Goal: Task Accomplishment & Management: Manage account settings

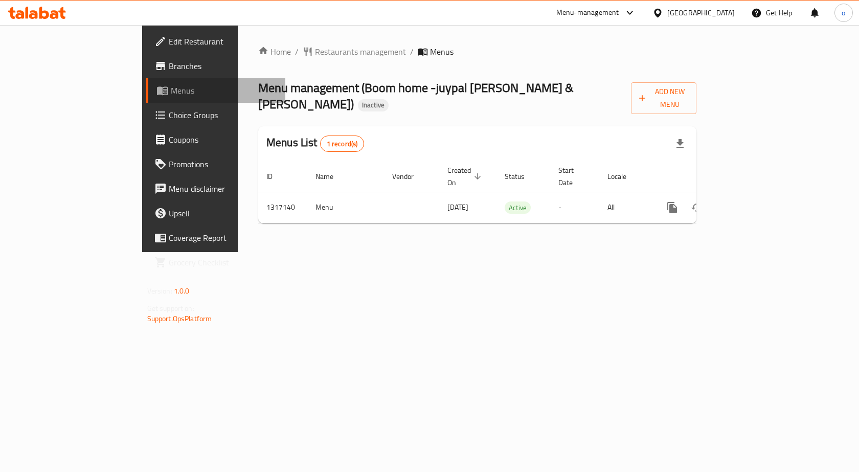
click at [171, 94] on span "Menus" at bounding box center [224, 90] width 107 height 12
drag, startPoint x: 703, startPoint y: 279, endPoint x: 729, endPoint y: 265, distance: 29.7
click at [705, 252] on div "Home / Restaurants management / Menus Menu management ( Boom home -juypal Hogar…" at bounding box center [477, 138] width 479 height 227
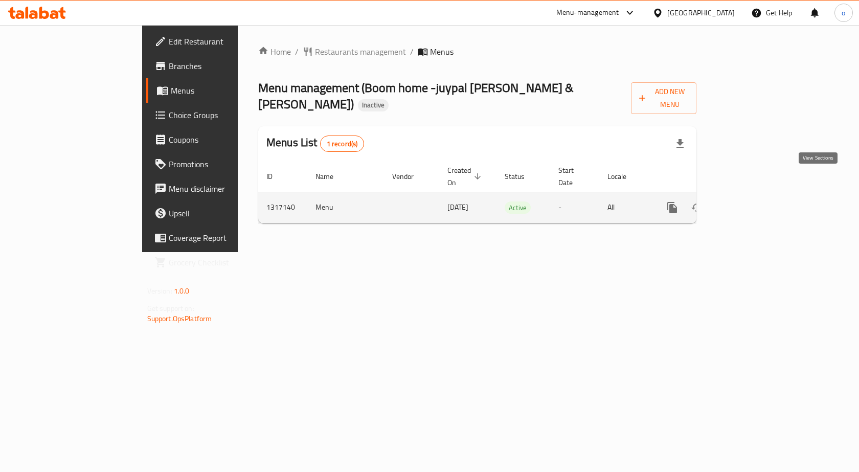
click at [751, 203] on icon "enhanced table" at bounding box center [745, 207] width 9 height 9
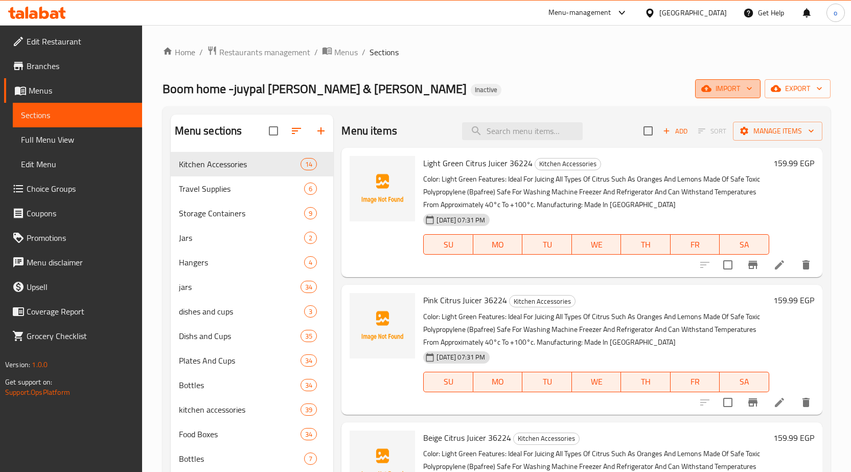
click at [728, 89] on span "import" at bounding box center [728, 88] width 49 height 13
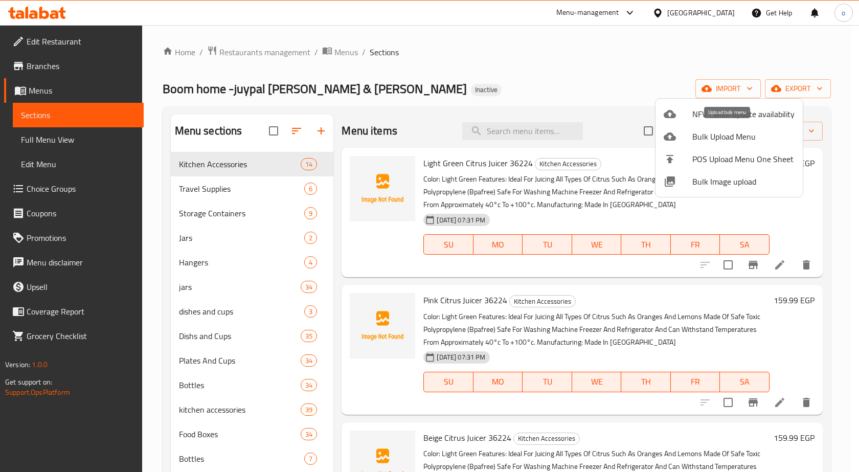
click at [710, 136] on span "Bulk Upload Menu" at bounding box center [743, 136] width 102 height 12
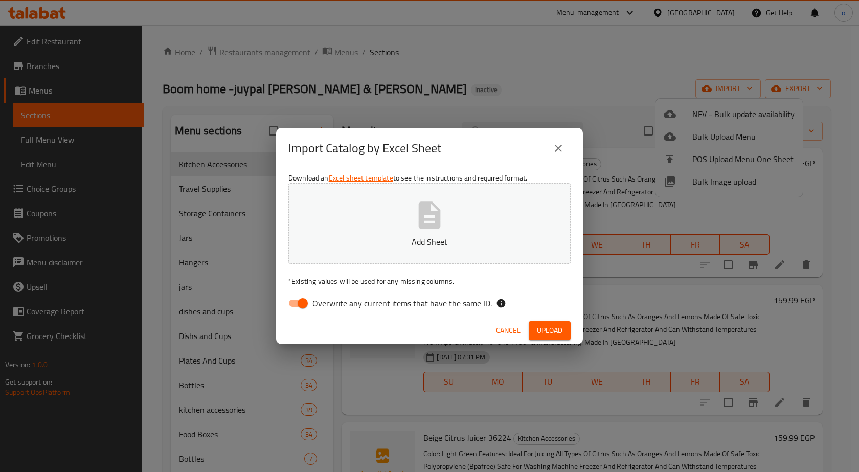
drag, startPoint x: 303, startPoint y: 305, endPoint x: 479, endPoint y: 168, distance: 222.6
click at [304, 301] on input "Overwrite any current items that have the same ID." at bounding box center [303, 302] width 58 height 19
checkbox input "false"
drag, startPoint x: 549, startPoint y: 330, endPoint x: 514, endPoint y: 314, distance: 38.2
click at [549, 330] on span "Upload" at bounding box center [550, 330] width 26 height 13
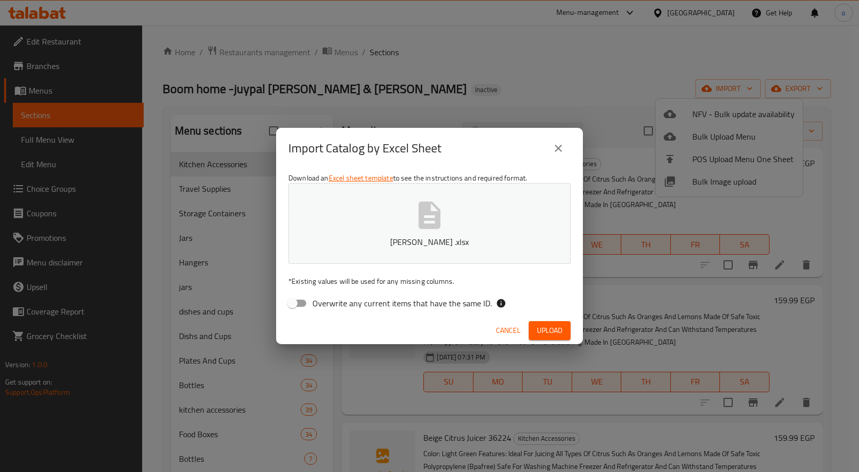
click at [551, 329] on span "Upload" at bounding box center [550, 330] width 26 height 13
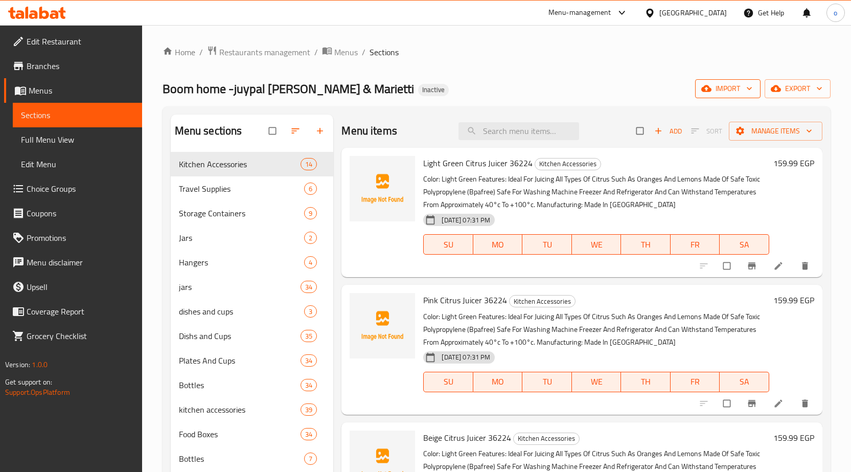
click at [734, 89] on span "import" at bounding box center [728, 88] width 49 height 13
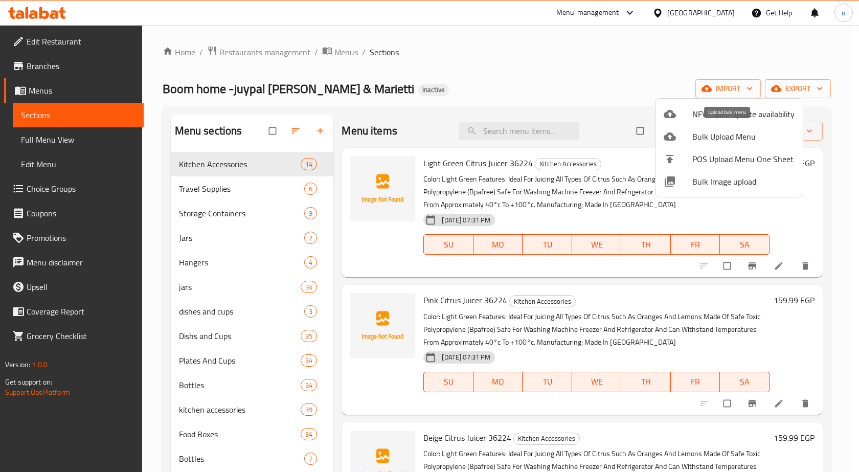
click at [716, 139] on span "Bulk Upload Menu" at bounding box center [743, 136] width 102 height 12
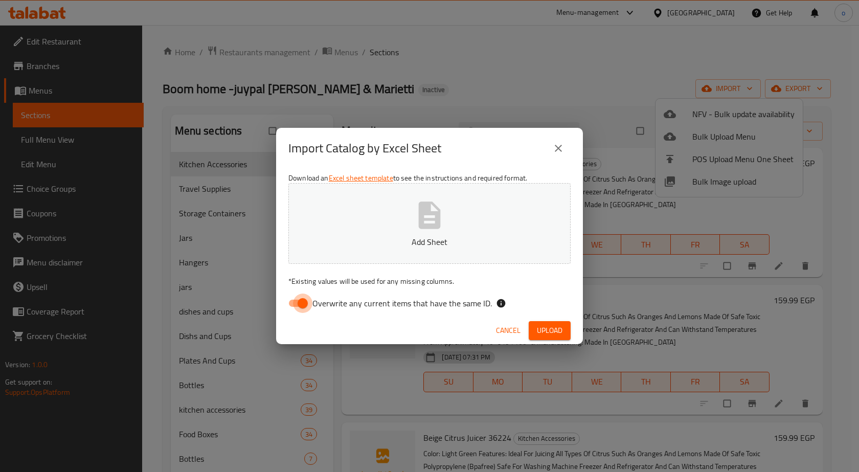
drag, startPoint x: 300, startPoint y: 305, endPoint x: 515, endPoint y: 215, distance: 232.8
click at [301, 301] on input "Overwrite any current items that have the same ID." at bounding box center [303, 302] width 58 height 19
checkbox input "false"
click at [550, 331] on span "Upload" at bounding box center [550, 330] width 26 height 13
click at [540, 327] on span "Upload" at bounding box center [550, 330] width 26 height 13
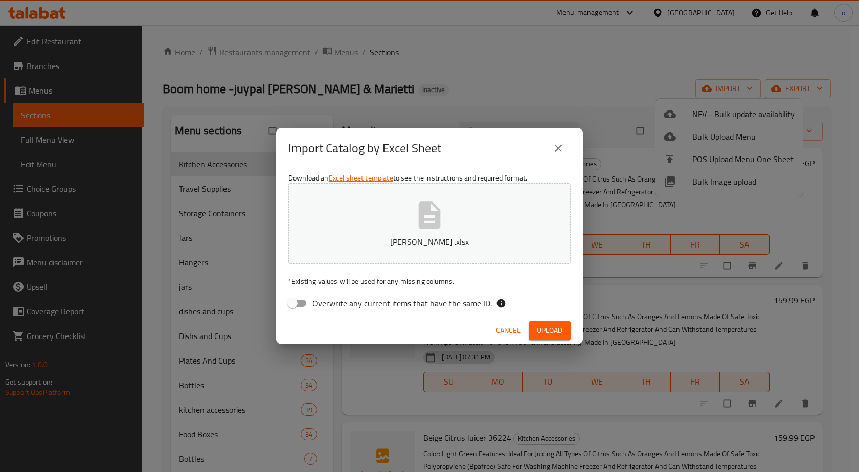
click at [555, 328] on span "Upload" at bounding box center [550, 330] width 26 height 13
click at [543, 327] on span "Upload" at bounding box center [550, 330] width 26 height 13
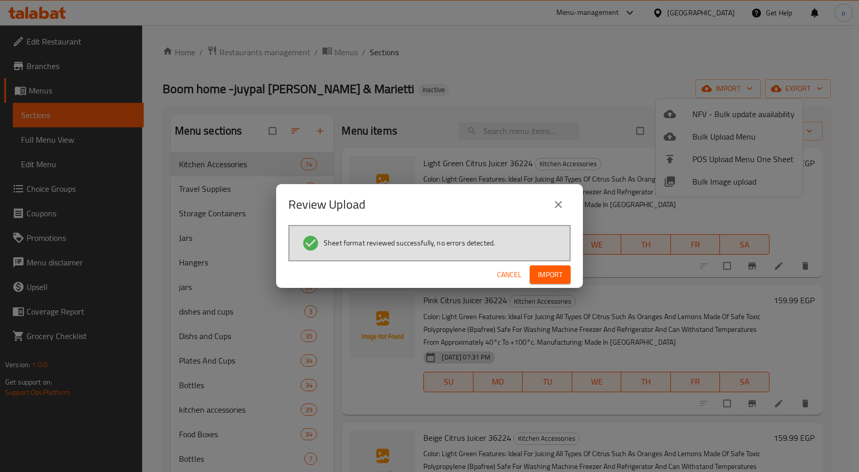
click at [552, 278] on span "Import" at bounding box center [550, 274] width 25 height 13
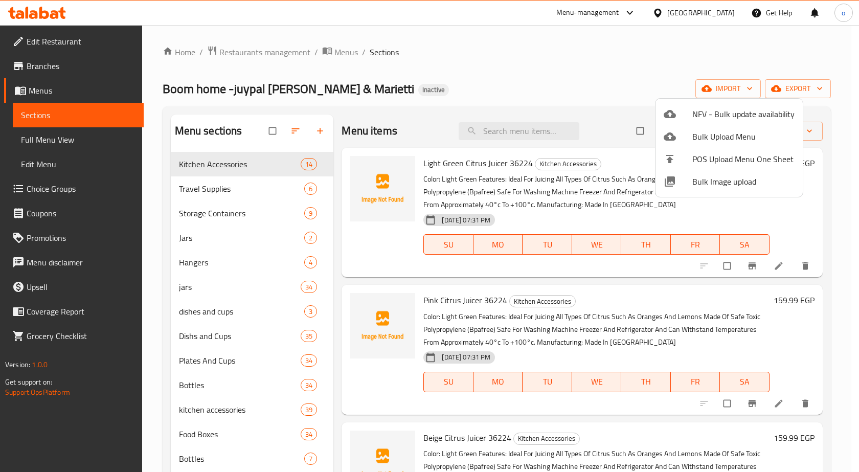
click at [49, 143] on div at bounding box center [429, 236] width 859 height 472
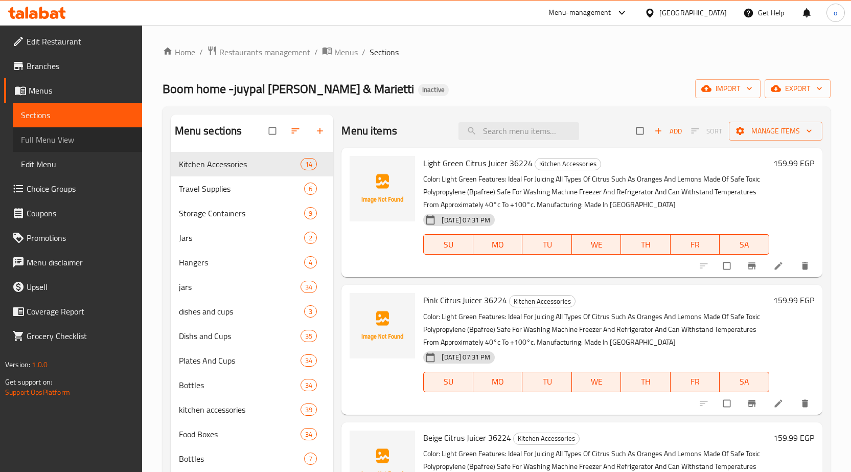
click at [80, 138] on span "Full Menu View" at bounding box center [77, 139] width 113 height 12
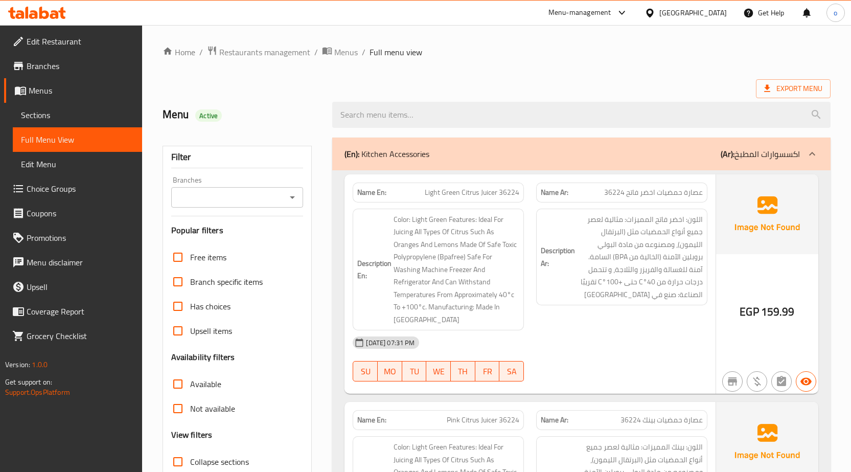
click at [40, 112] on span "Sections" at bounding box center [77, 115] width 113 height 12
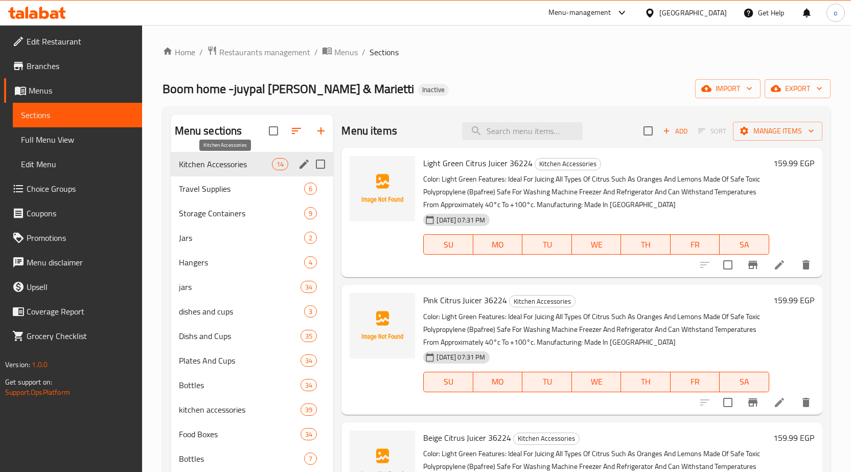
click at [237, 164] on span "Kitchen Accessories" at bounding box center [226, 164] width 94 height 12
click at [319, 164] on input "Menu sections" at bounding box center [320, 163] width 21 height 21
checkbox input "true"
click at [250, 132] on input "checkbox" at bounding box center [248, 130] width 21 height 21
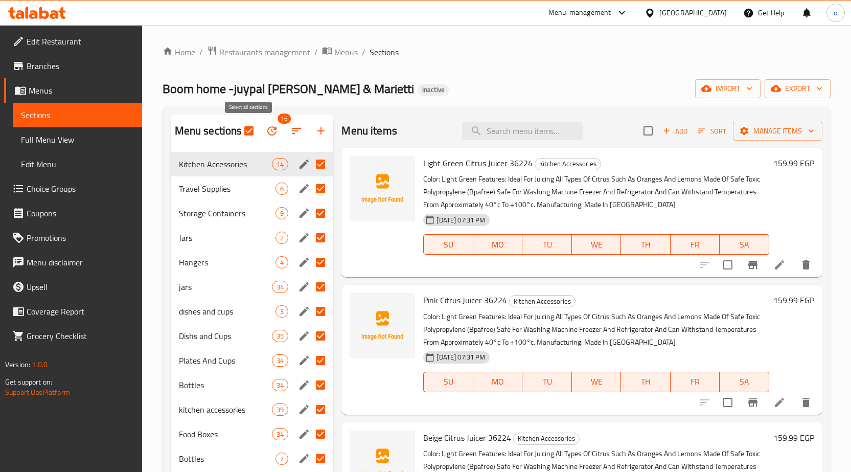
click at [250, 132] on input "checkbox" at bounding box center [248, 130] width 21 height 21
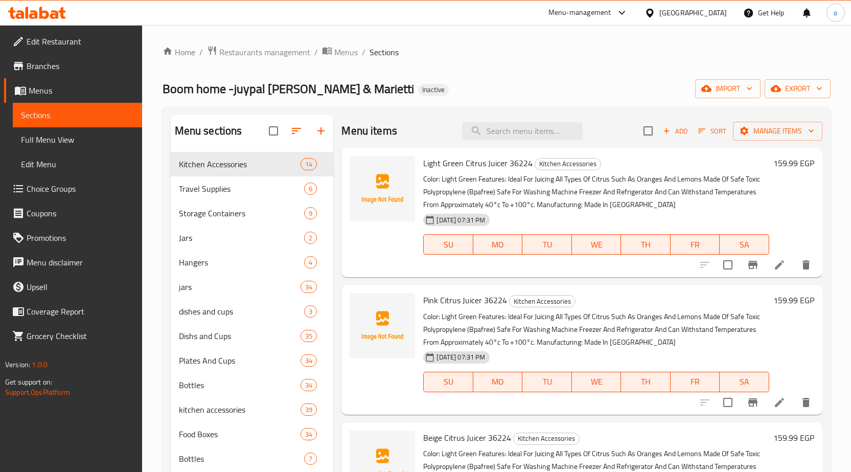
click at [250, 132] on div "Menu sections" at bounding box center [252, 131] width 163 height 33
click at [273, 130] on input "checkbox" at bounding box center [273, 130] width 21 height 21
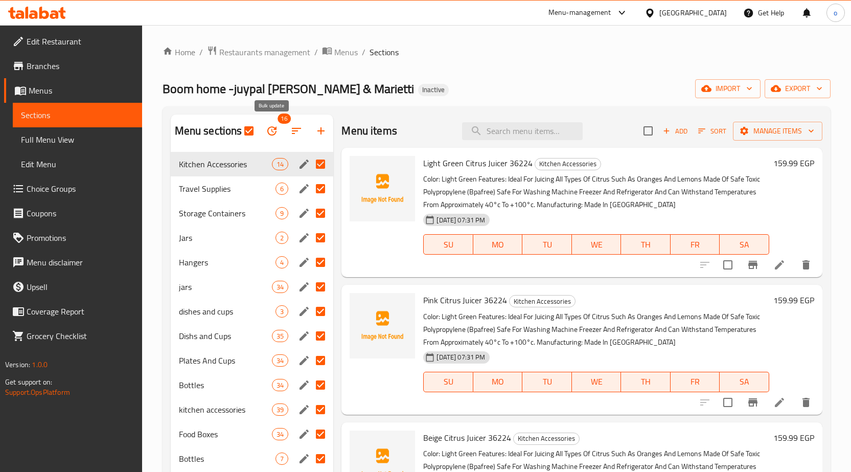
click at [273, 130] on icon "button" at bounding box center [272, 131] width 12 height 12
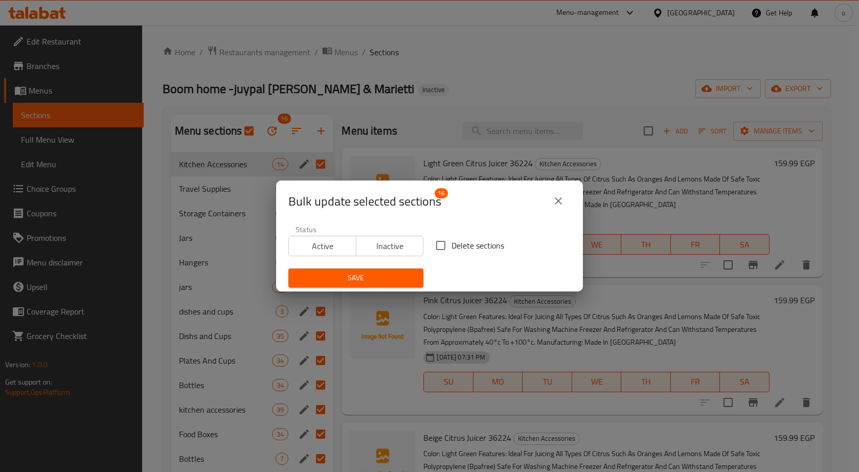
click at [561, 201] on icon "close" at bounding box center [558, 201] width 12 height 12
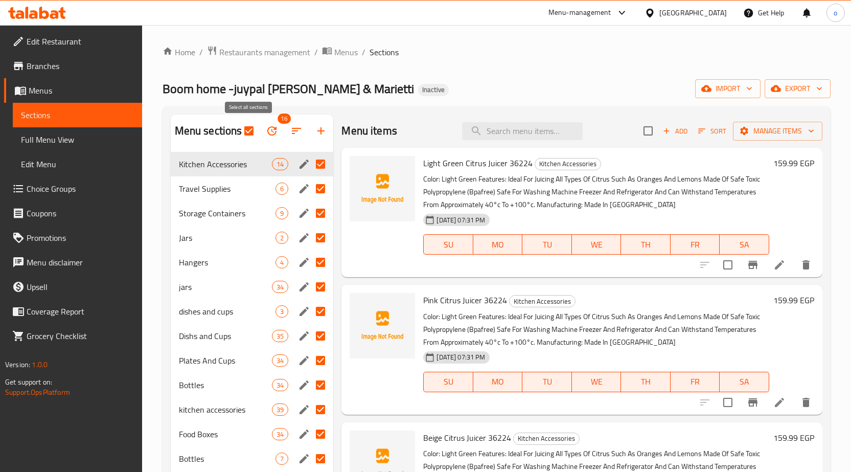
click at [252, 130] on input "checkbox" at bounding box center [248, 130] width 21 height 21
checkbox input "false"
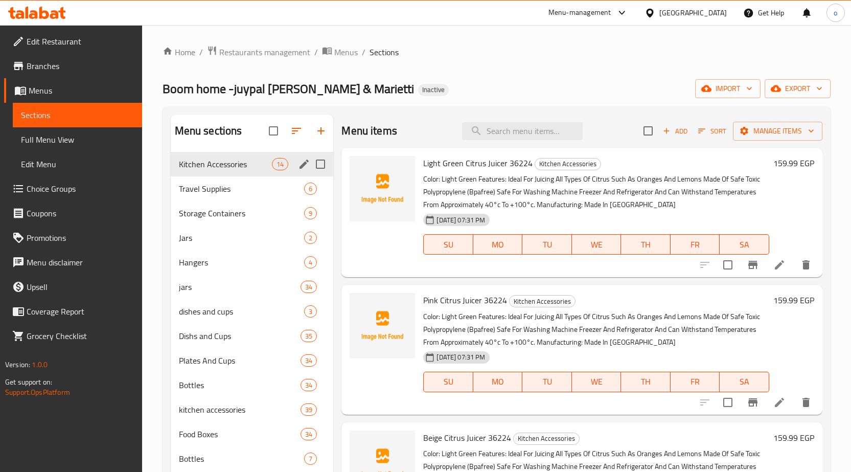
click at [322, 166] on input "Menu sections" at bounding box center [320, 163] width 21 height 21
checkbox input "true"
click at [63, 141] on span "Full Menu View" at bounding box center [77, 139] width 113 height 12
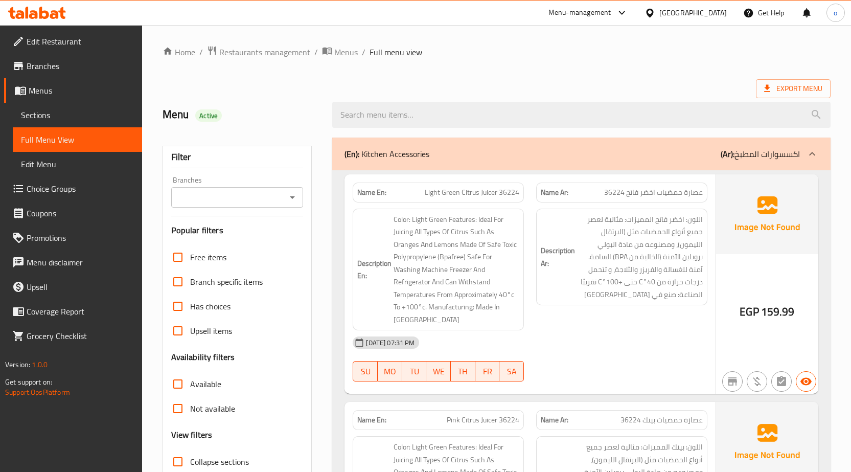
click at [461, 193] on span "Light Green Citrus Juicer 36224" at bounding box center [472, 192] width 95 height 11
click at [469, 83] on div "Export Menu" at bounding box center [497, 88] width 668 height 19
click at [814, 153] on icon at bounding box center [812, 154] width 6 height 4
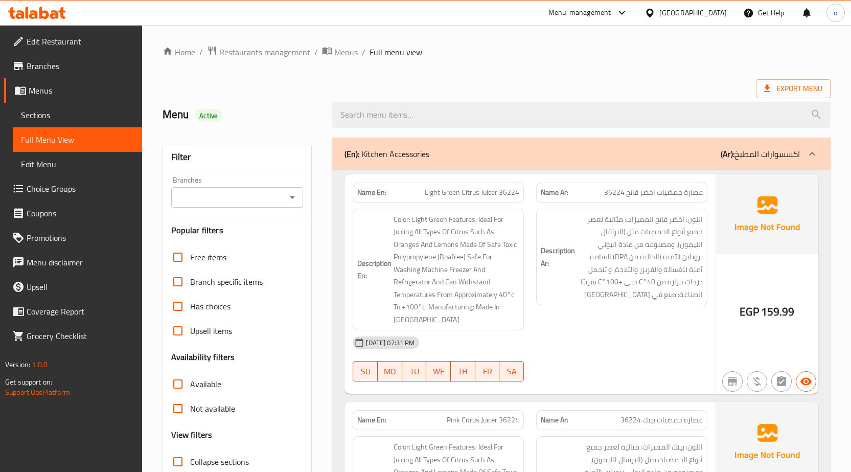
click at [814, 153] on icon at bounding box center [812, 154] width 6 height 4
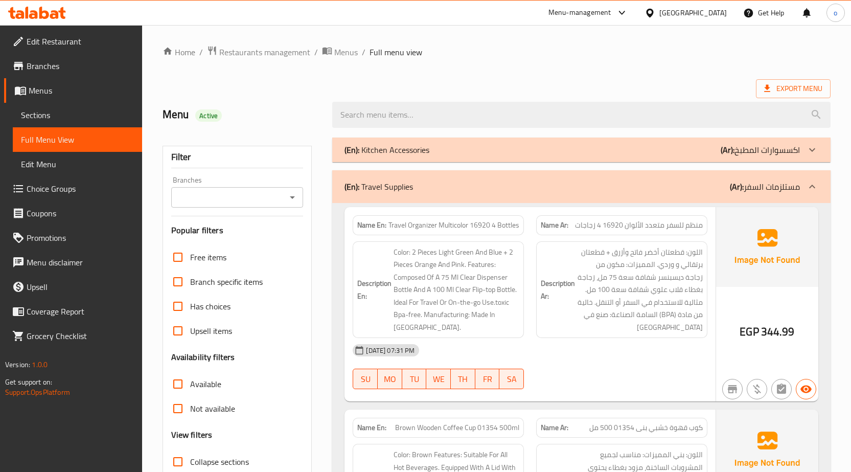
click at [813, 188] on icon at bounding box center [812, 186] width 12 height 12
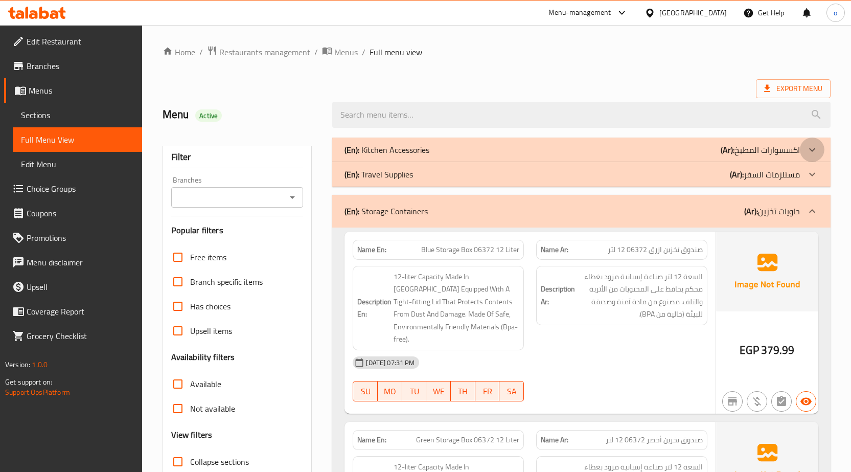
click at [812, 151] on icon at bounding box center [812, 150] width 6 height 4
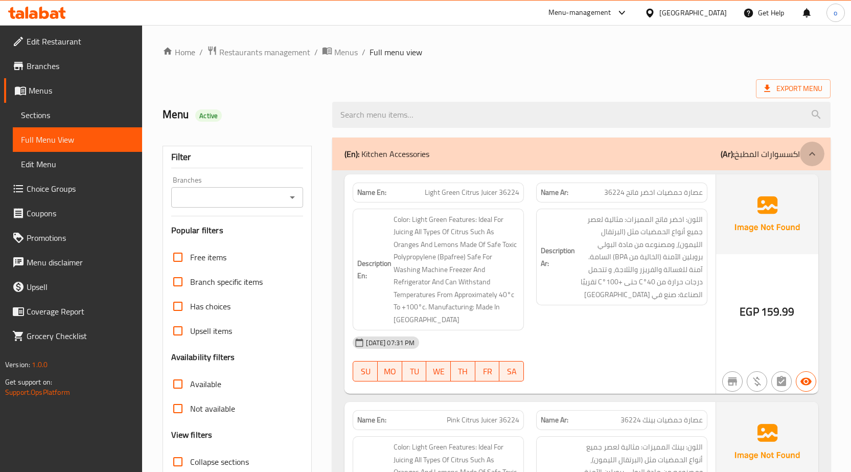
click at [813, 151] on icon at bounding box center [812, 154] width 12 height 12
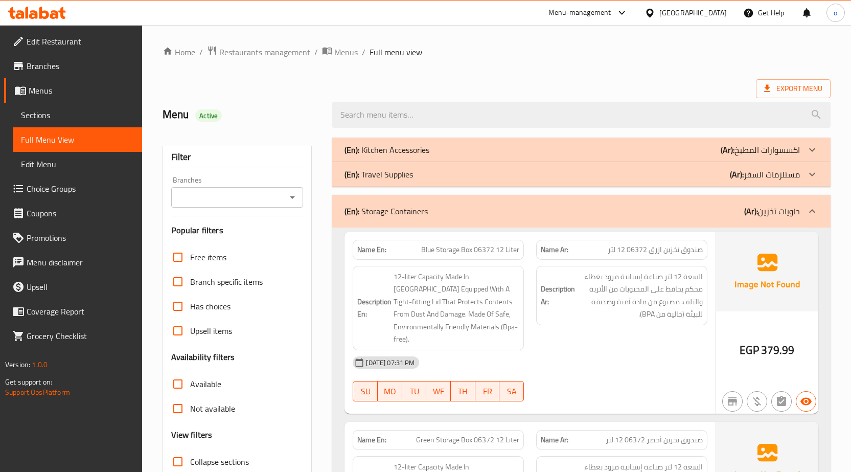
click at [814, 147] on icon at bounding box center [812, 150] width 12 height 12
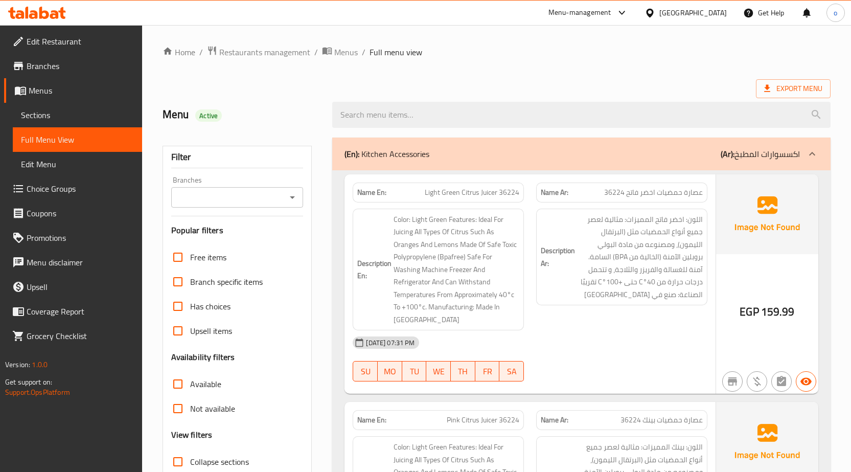
drag, startPoint x: 73, startPoint y: 145, endPoint x: 213, endPoint y: 292, distance: 203.3
click at [73, 145] on span "Full Menu View" at bounding box center [77, 139] width 113 height 12
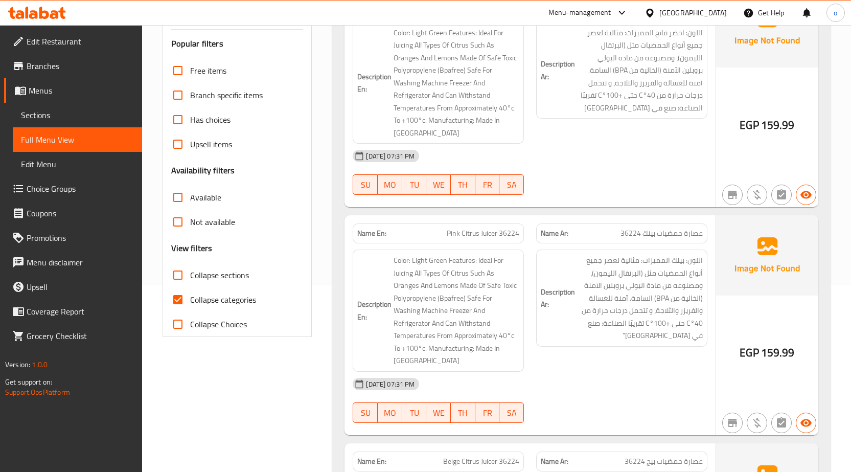
scroll to position [205, 0]
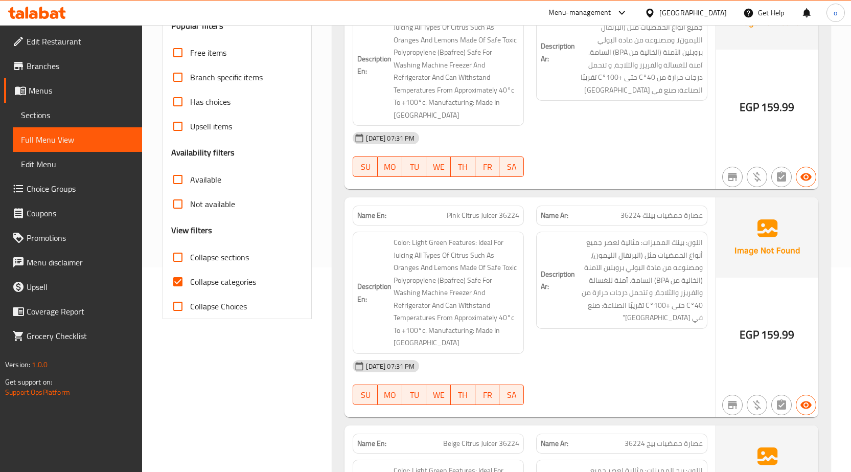
click at [207, 286] on span "Collapse categories" at bounding box center [223, 282] width 66 height 12
click at [190, 286] on input "Collapse categories" at bounding box center [178, 281] width 25 height 25
checkbox input "false"
click at [204, 259] on span "Collapse sections" at bounding box center [219, 257] width 59 height 12
click at [190, 259] on input "Collapse sections" at bounding box center [178, 257] width 25 height 25
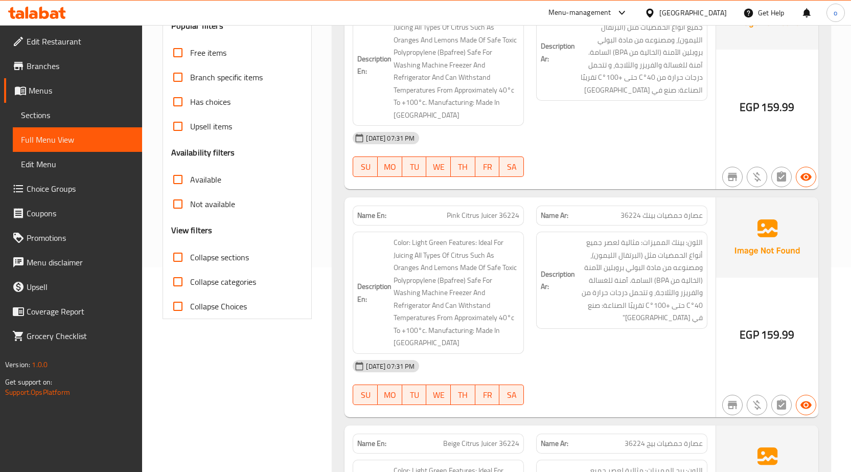
checkbox input "true"
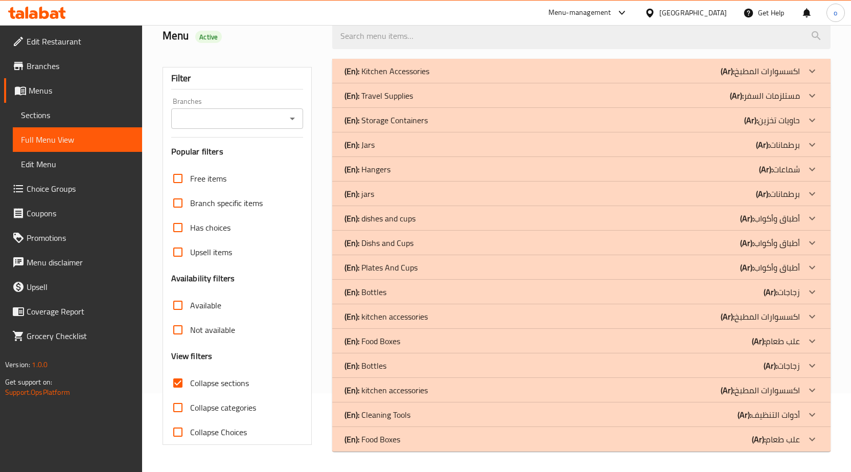
scroll to position [0, 0]
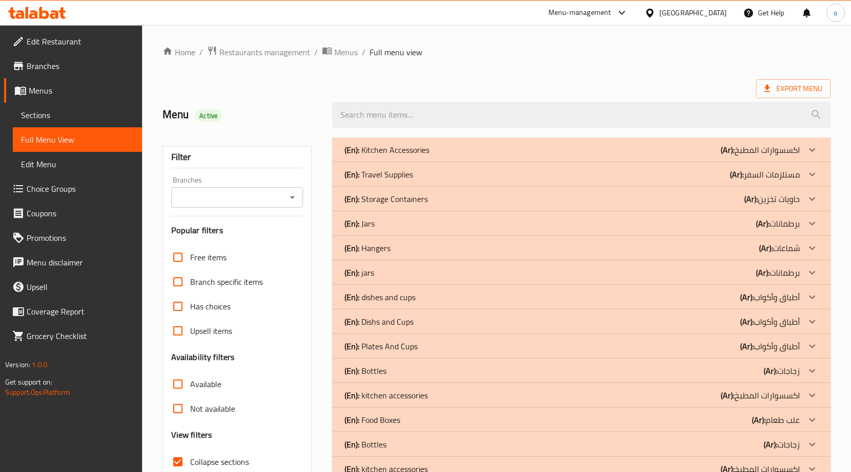
click at [817, 149] on icon at bounding box center [812, 150] width 12 height 12
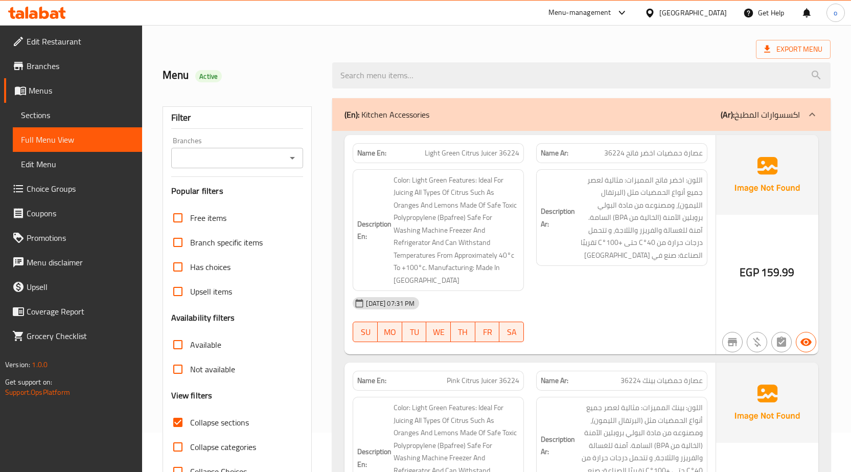
scroll to position [51, 0]
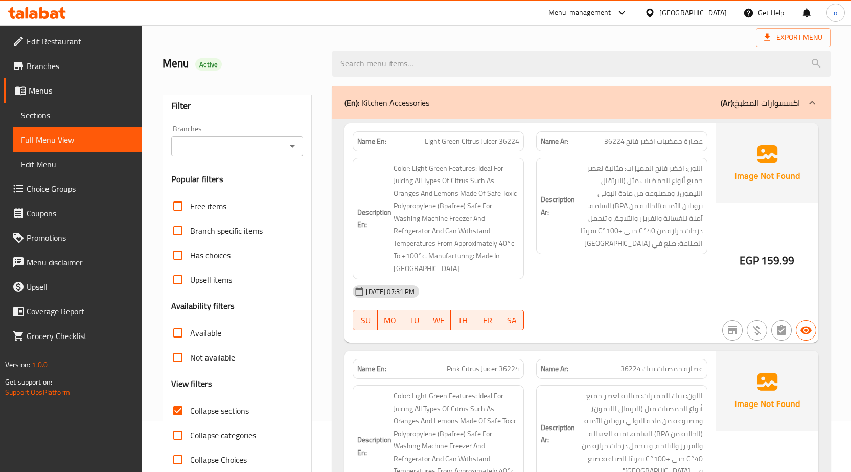
click at [809, 103] on icon at bounding box center [812, 103] width 12 height 12
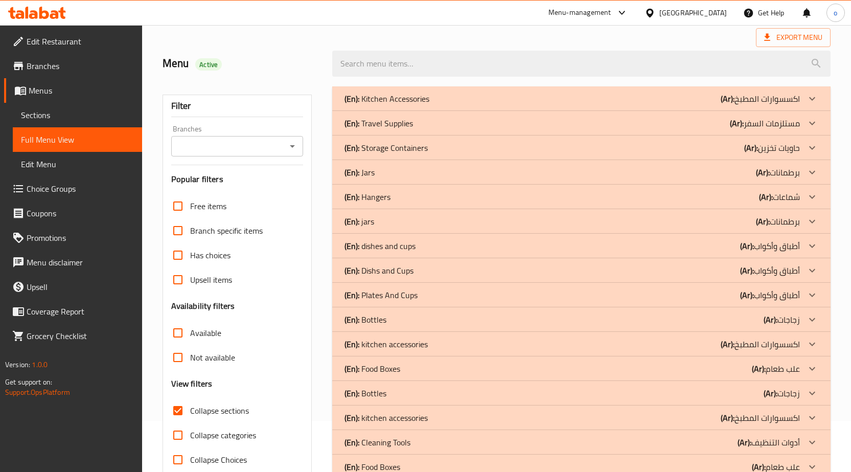
scroll to position [79, 0]
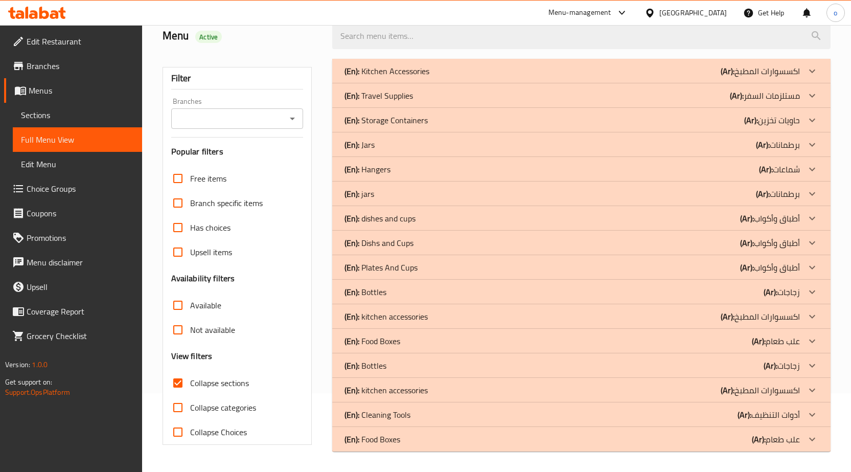
click at [811, 314] on icon at bounding box center [812, 316] width 12 height 12
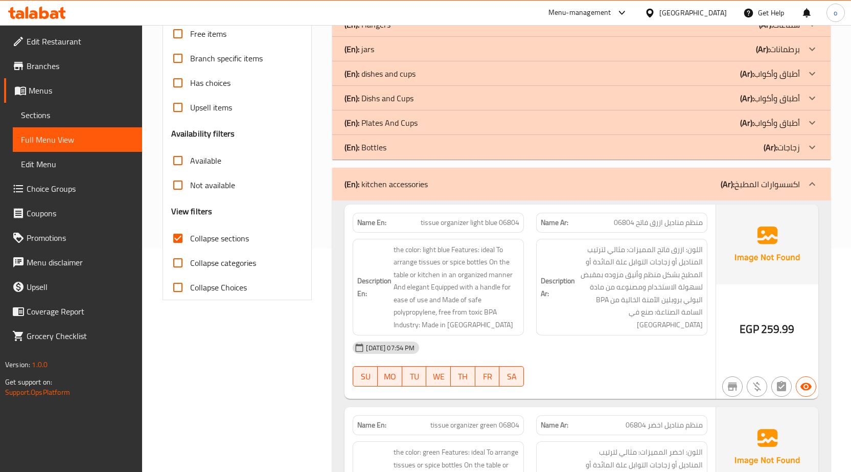
scroll to position [130, 0]
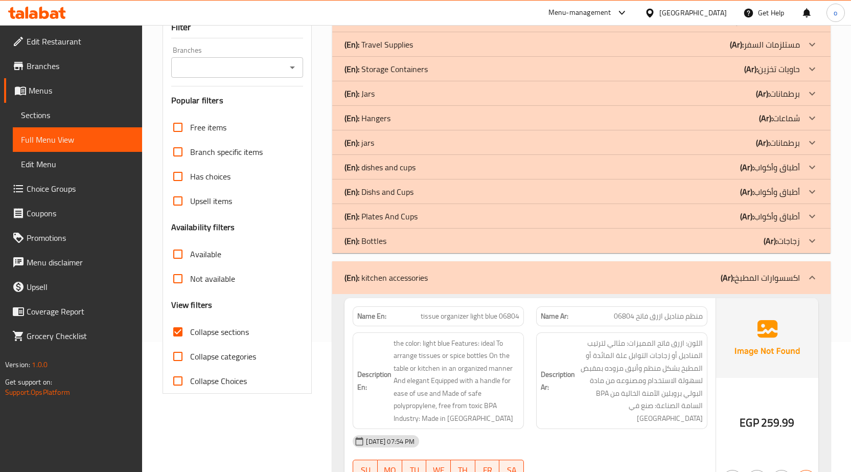
click at [812, 278] on icon at bounding box center [812, 278] width 12 height 12
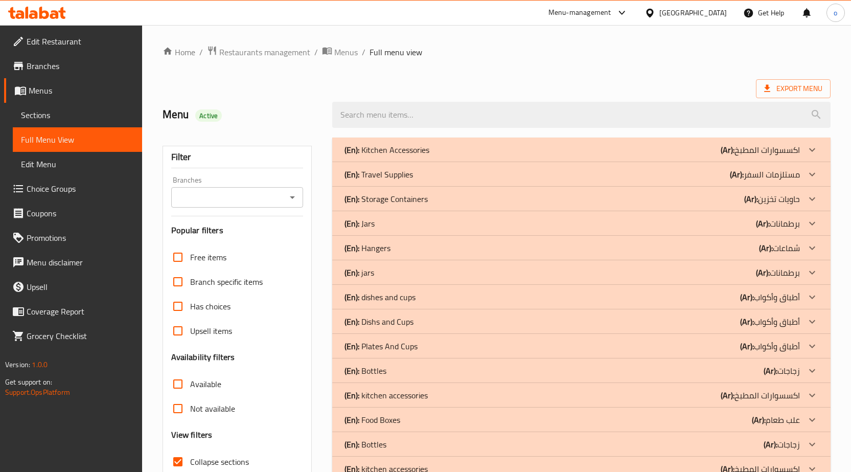
scroll to position [79, 0]
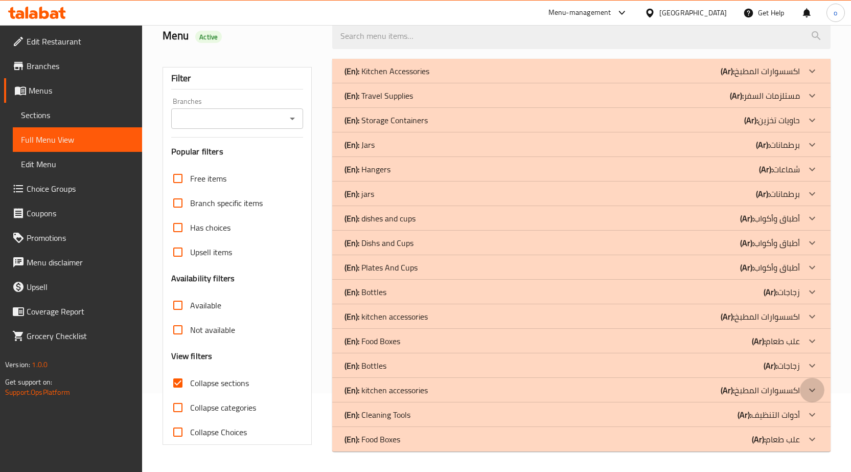
click at [812, 391] on icon at bounding box center [812, 390] width 12 height 12
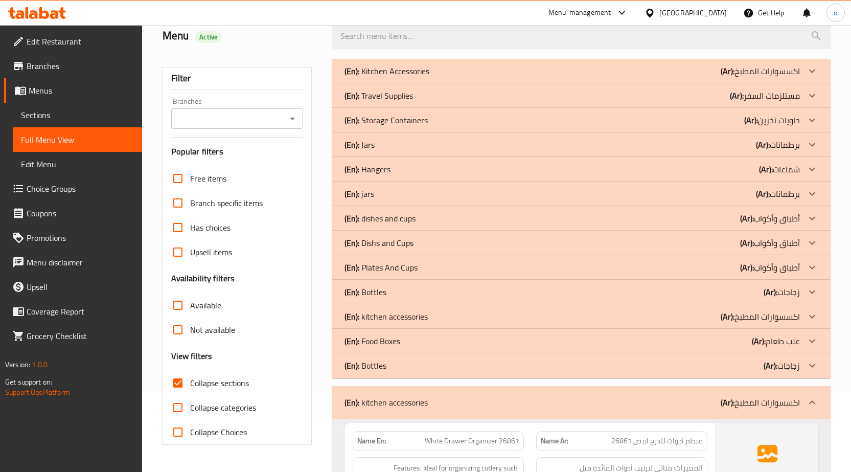
scroll to position [232, 0]
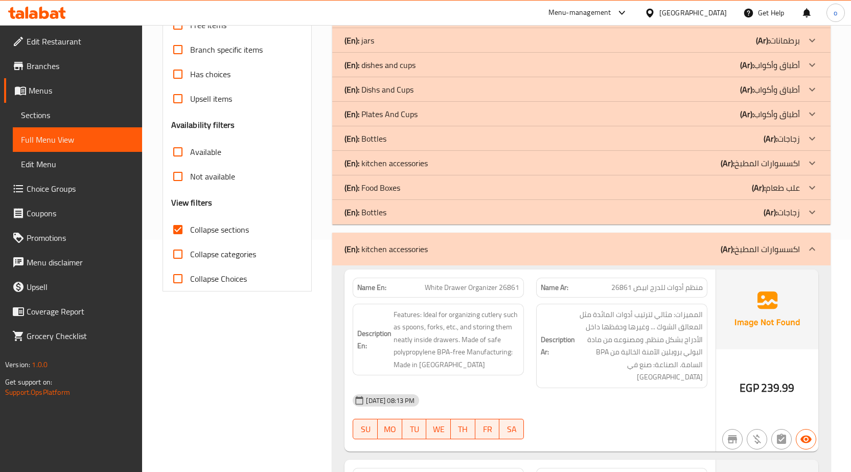
click at [671, 287] on span "منظم أدوات للدرج ابيض 26861" at bounding box center [658, 287] width 92 height 11
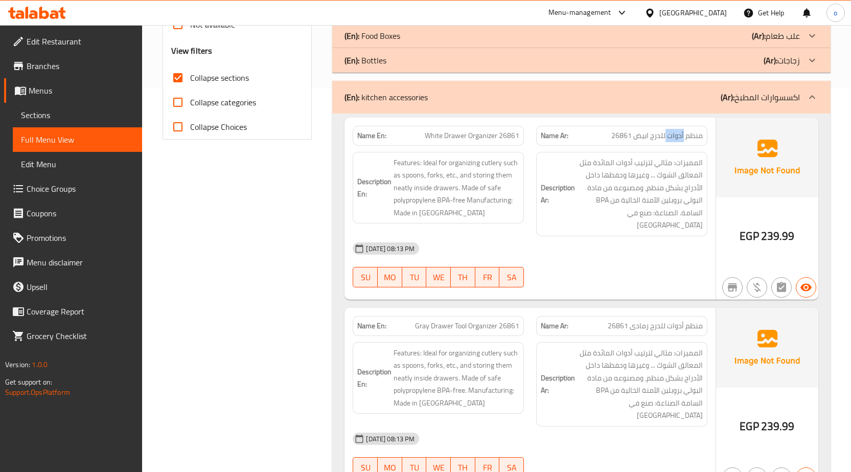
scroll to position [386, 0]
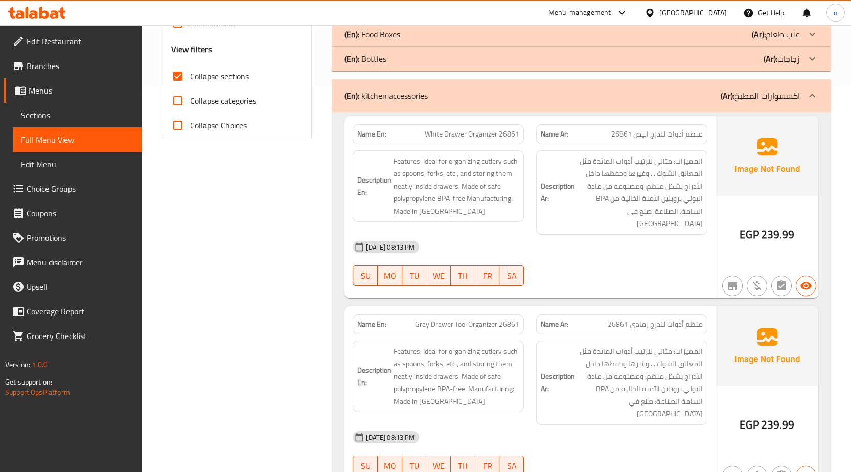
click at [567, 235] on div "[DATE] 08:13 PM" at bounding box center [530, 247] width 367 height 25
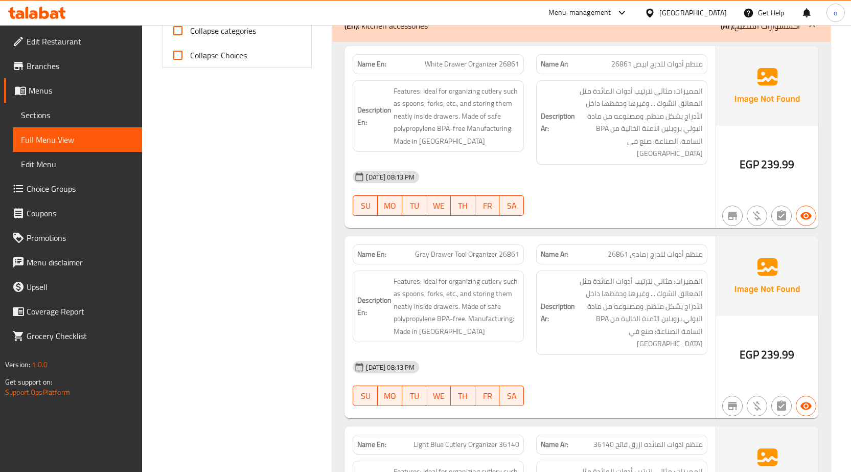
scroll to position [460, 0]
